Goal: Transaction & Acquisition: Download file/media

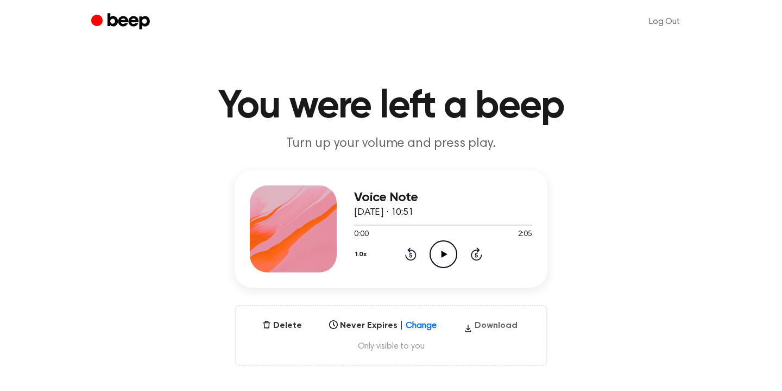
click at [485, 324] on button "Download" at bounding box center [491, 327] width 62 height 17
click at [500, 327] on button "Download" at bounding box center [491, 327] width 62 height 17
click at [435, 250] on icon "Play Audio" at bounding box center [444, 254] width 28 height 28
click at [441, 253] on icon at bounding box center [443, 253] width 5 height 7
